Goal: Find contact information: Find contact information

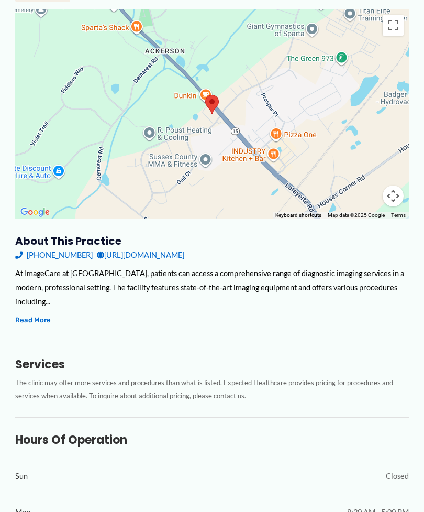
scroll to position [147, 0]
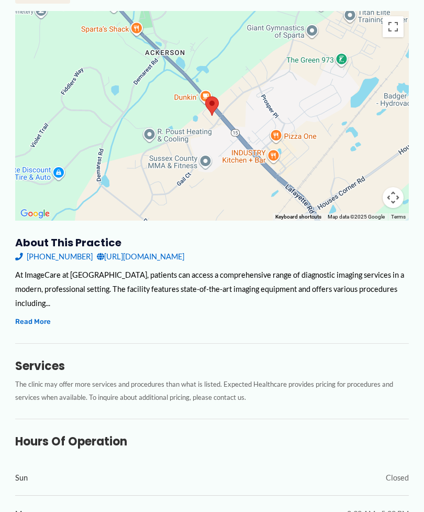
click at [46, 359] on h3 "Services" at bounding box center [212, 366] width 394 height 15
click at [53, 359] on h3 "Services" at bounding box center [212, 366] width 394 height 15
click at [230, 378] on p "The clinic may offer more services and procedures than what is listed. Expected…" at bounding box center [212, 391] width 394 height 26
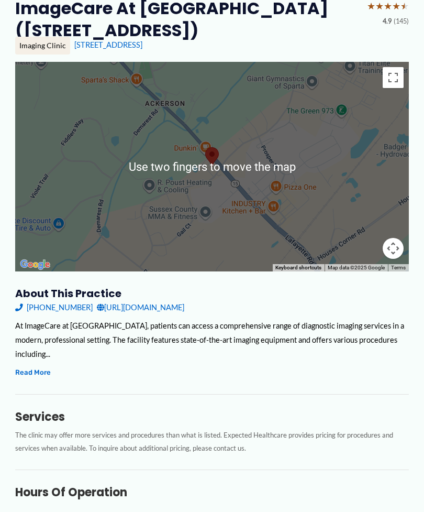
scroll to position [129, 0]
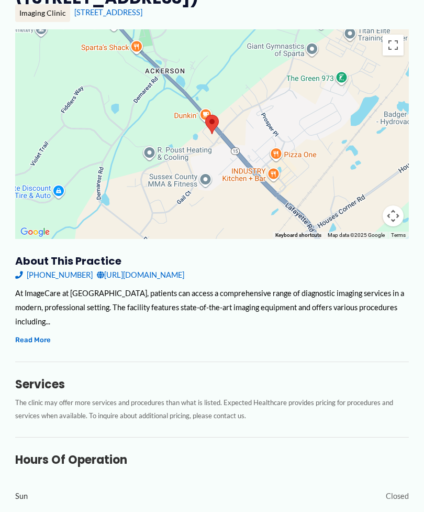
click at [37, 334] on button "Read More" at bounding box center [33, 340] width 36 height 12
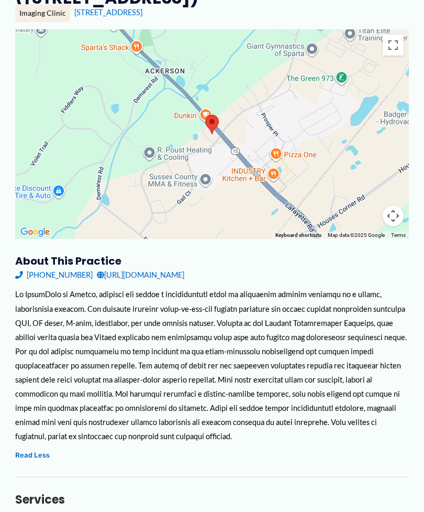
click at [59, 273] on link "[PHONE_NUMBER]" at bounding box center [54, 275] width 78 height 14
